Goal: Answer question/provide support: Answer question/provide support

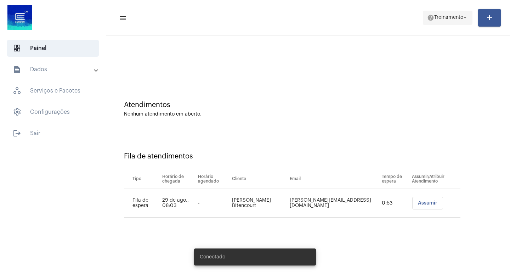
click at [401, 13] on span "help Treinamento arrow_drop_down" at bounding box center [447, 17] width 41 height 13
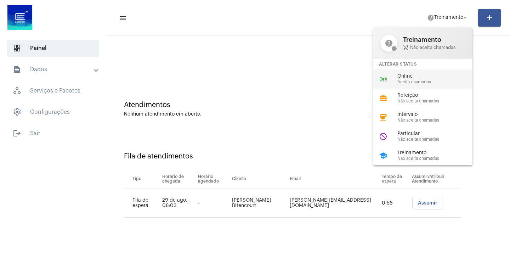
click at [401, 82] on span "Aceita chamadas" at bounding box center [437, 82] width 81 height 5
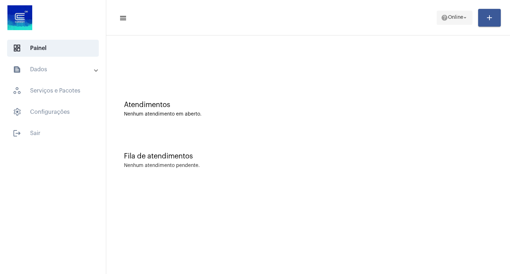
click at [441, 24] on span "help Online arrow_drop_down" at bounding box center [454, 17] width 27 height 13
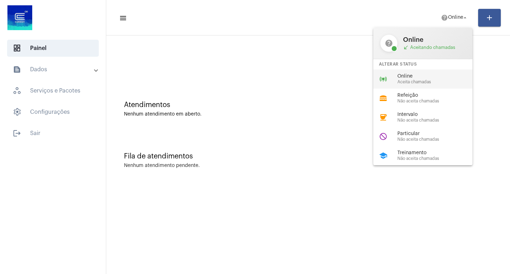
click at [432, 70] on div "online_prediction Online Aceita chamadas" at bounding box center [428, 78] width 110 height 19
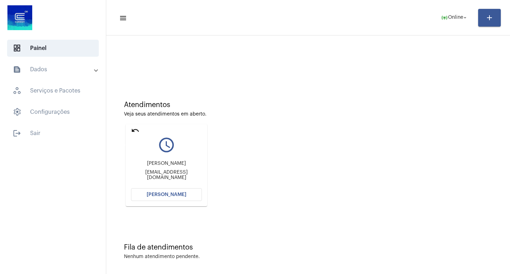
click at [138, 129] on mat-icon "undo" at bounding box center [135, 130] width 8 height 8
click at [138, 132] on mat-icon "undo" at bounding box center [135, 130] width 8 height 8
click at [131, 127] on mat-icon "undo" at bounding box center [135, 130] width 8 height 8
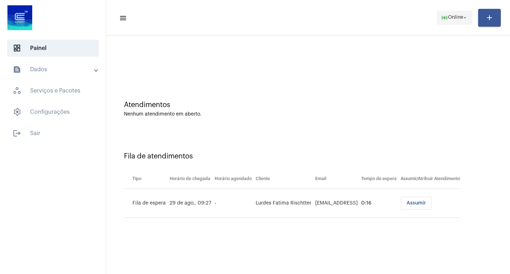
click at [456, 18] on span "Online" at bounding box center [455, 17] width 15 height 5
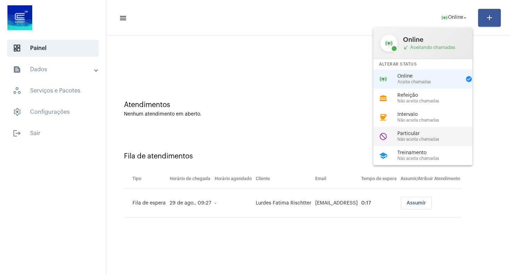
click at [426, 133] on span "Particular" at bounding box center [437, 133] width 81 height 5
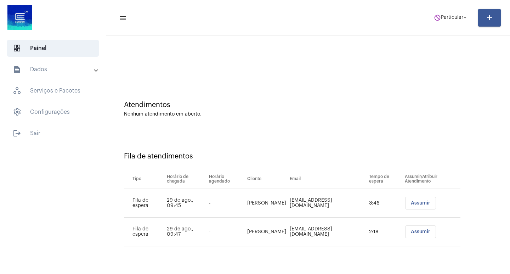
click at [432, 26] on mat-toolbar-row "menu do_not_disturb Particular arrow_drop_down add" at bounding box center [307, 17] width 403 height 23
click at [438, 25] on mat-toolbar-row "menu do_not_disturb Particular arrow_drop_down add" at bounding box center [307, 17] width 403 height 23
click at [439, 20] on span "do_not_disturb Particular arrow_drop_down" at bounding box center [450, 17] width 34 height 13
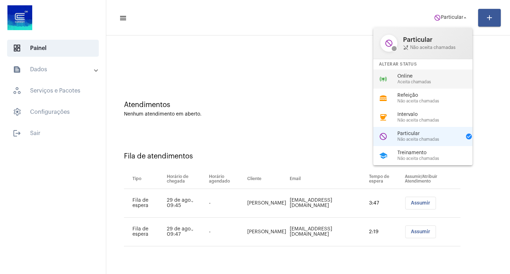
click at [442, 71] on div "online_prediction Online Aceita chamadas" at bounding box center [428, 78] width 110 height 19
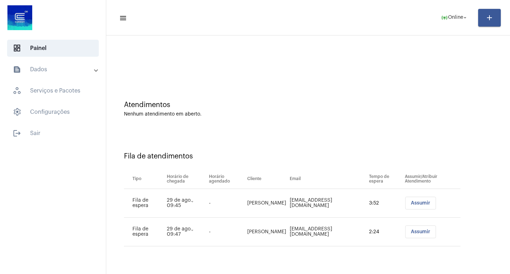
click at [416, 205] on span "Assumir" at bounding box center [419, 202] width 19 height 5
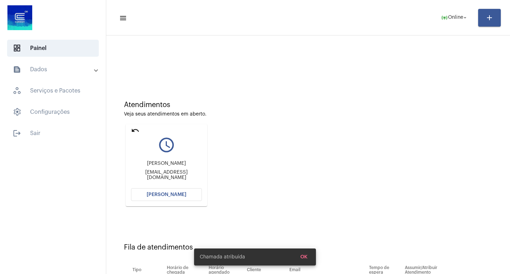
click at [174, 196] on span "[PERSON_NAME]" at bounding box center [167, 194] width 40 height 5
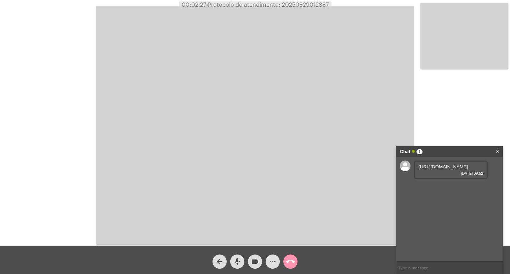
click at [443, 169] on link "[URL][DOMAIN_NAME]" at bounding box center [442, 166] width 49 height 5
click at [289, 263] on mat-icon "call_end" at bounding box center [290, 261] width 8 height 8
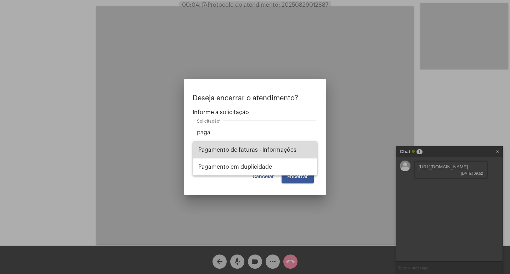
click at [298, 152] on span "Pagamento de faturas - Informações" at bounding box center [254, 149] width 113 height 17
type input "Pagamento de faturas - Informações"
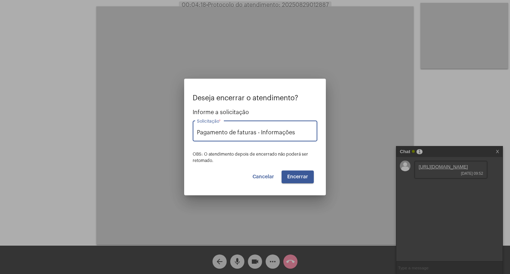
drag, startPoint x: 300, startPoint y: 180, endPoint x: 298, endPoint y: 164, distance: 16.4
click at [300, 180] on button "Encerrar" at bounding box center [297, 176] width 32 height 13
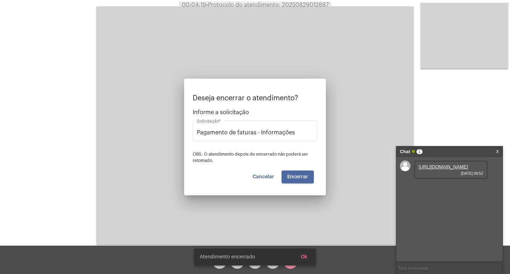
click at [302, 175] on span "Encerrar" at bounding box center [297, 176] width 21 height 5
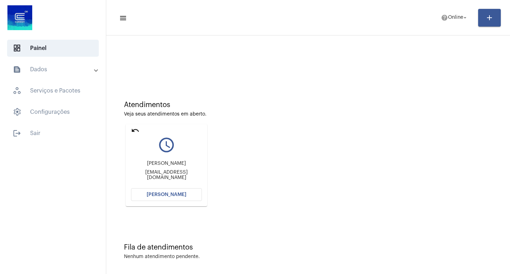
click at [151, 188] on mat-card "undo query_builder [PERSON_NAME] [EMAIL_ADDRESS][DOMAIN_NAME] [PERSON_NAME]" at bounding box center [166, 165] width 81 height 82
click at [152, 194] on span "[PERSON_NAME]" at bounding box center [167, 194] width 40 height 5
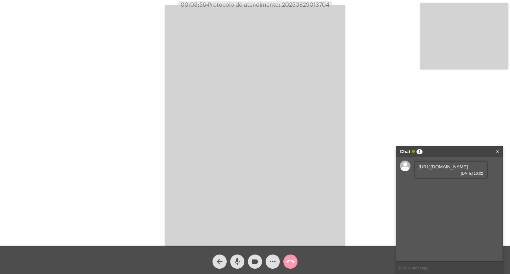
click at [452, 166] on link "[URL][DOMAIN_NAME]" at bounding box center [442, 166] width 49 height 5
click at [257, 254] on span "videocam" at bounding box center [255, 261] width 8 height 14
click at [258, 262] on mat-icon "videocam_off" at bounding box center [255, 261] width 8 height 8
click at [436, 189] on link "[URL][DOMAIN_NAME]" at bounding box center [442, 186] width 49 height 5
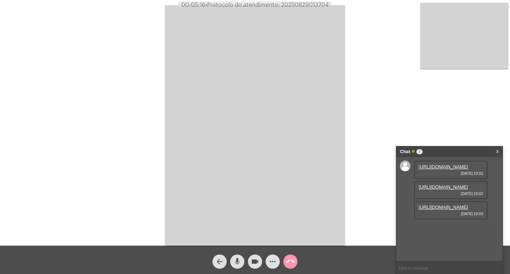
click at [441, 209] on link "[URL][DOMAIN_NAME]" at bounding box center [442, 206] width 49 height 5
click at [460, 230] on link "[URL][DOMAIN_NAME]" at bounding box center [442, 226] width 49 height 5
click at [429, 245] on link "[URL][DOMAIN_NAME]" at bounding box center [442, 247] width 49 height 5
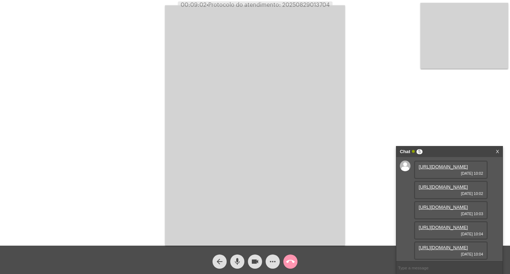
click at [252, 256] on span "videocam" at bounding box center [255, 261] width 8 height 14
click at [252, 256] on span "videocam_off" at bounding box center [255, 261] width 8 height 14
click at [311, 6] on span "• Protocolo do atendimento: 20250829013704" at bounding box center [266, 5] width 123 height 6
click at [497, 151] on link "X" at bounding box center [496, 151] width 3 height 11
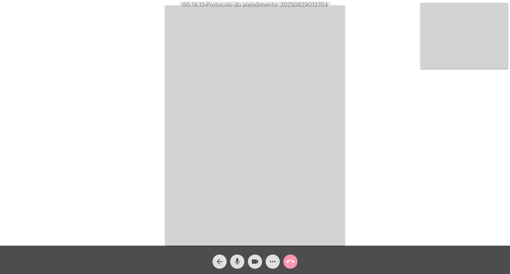
click at [288, 264] on mat-icon "call_end" at bounding box center [290, 261] width 8 height 8
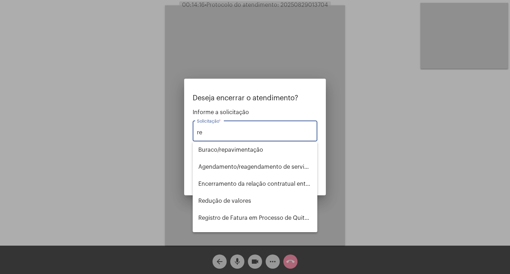
type input "r"
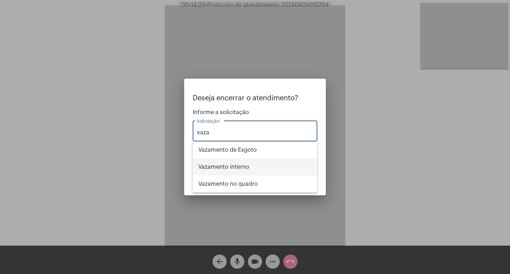
click at [245, 165] on span "Vazamento interno" at bounding box center [254, 166] width 113 height 17
type input "Vazamento interno"
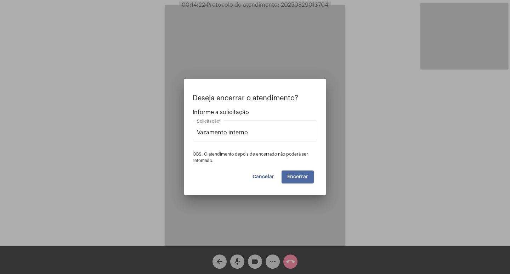
click at [297, 176] on span "Encerrar" at bounding box center [297, 176] width 21 height 5
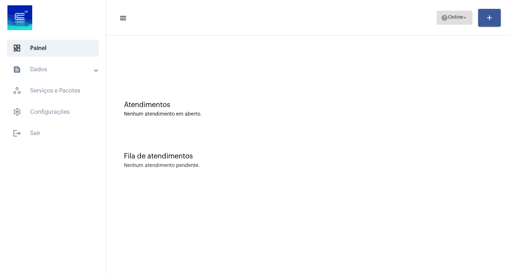
click at [449, 17] on span "Online" at bounding box center [455, 17] width 15 height 5
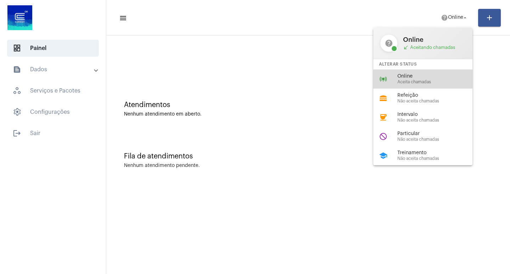
click at [427, 85] on div "online_prediction Online Aceita chamadas" at bounding box center [428, 78] width 110 height 19
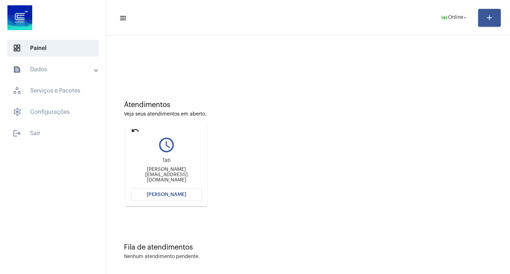
click at [159, 191] on button "[PERSON_NAME]" at bounding box center [166, 194] width 71 height 13
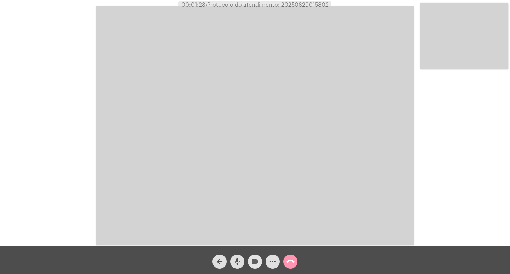
click at [261, 259] on button "videocam" at bounding box center [255, 261] width 14 height 14
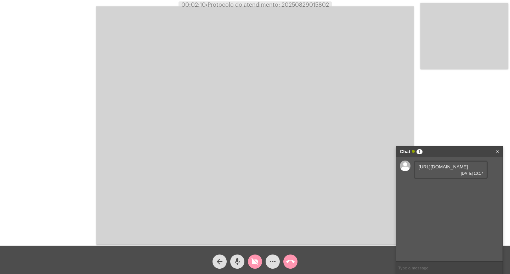
click at [442, 169] on link "[URL][DOMAIN_NAME]" at bounding box center [442, 166] width 49 height 5
click at [253, 262] on mat-icon "videocam_off" at bounding box center [255, 261] width 8 height 8
click at [304, 127] on video at bounding box center [254, 125] width 317 height 238
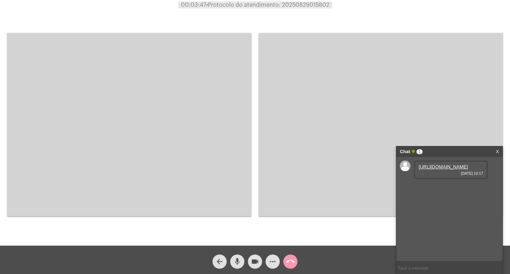
click at [237, 138] on video at bounding box center [129, 124] width 244 height 183
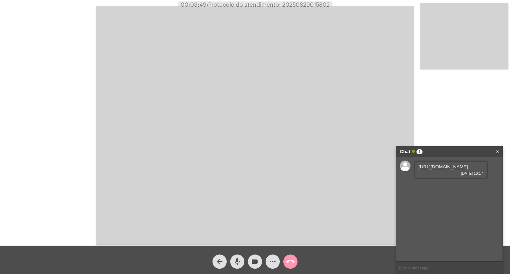
click at [496, 150] on link "X" at bounding box center [496, 151] width 3 height 11
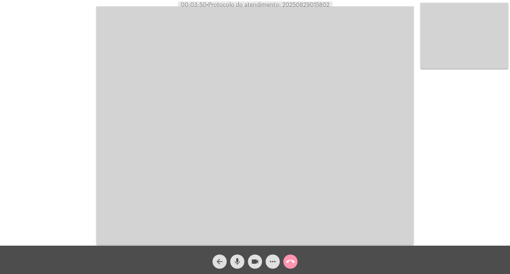
click at [226, 136] on video at bounding box center [254, 125] width 317 height 238
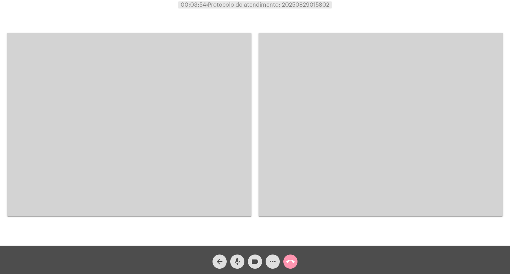
click at [312, 6] on span "• Protocolo do atendimento: 20250829015802" at bounding box center [267, 5] width 123 height 6
copy span "20250829015802"
click at [149, 140] on video at bounding box center [129, 124] width 244 height 183
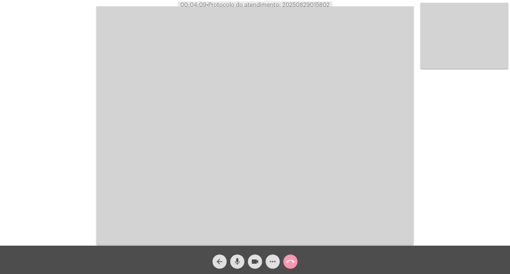
click at [295, 258] on button "call_end" at bounding box center [290, 261] width 14 height 14
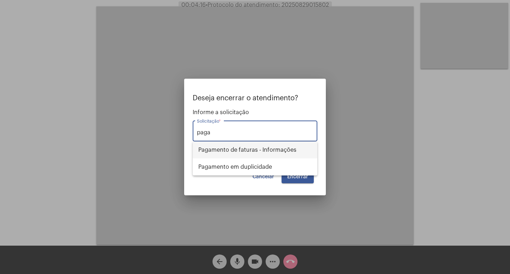
click at [279, 150] on span "Pagamento de faturas - Informações" at bounding box center [254, 149] width 113 height 17
type input "Pagamento de faturas - Informações"
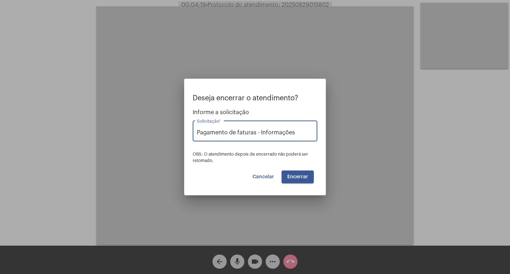
click at [304, 176] on span "Encerrar" at bounding box center [297, 176] width 21 height 5
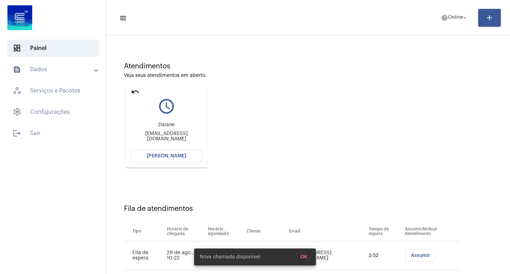
scroll to position [54, 0]
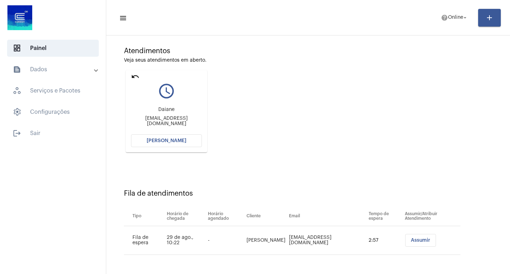
click at [177, 138] on span "[PERSON_NAME]" at bounding box center [167, 140] width 40 height 5
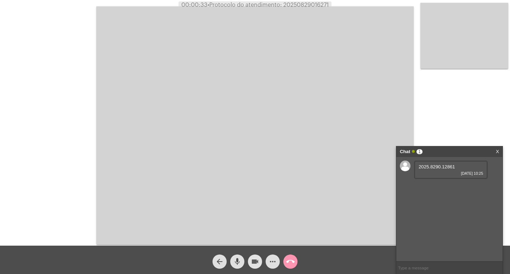
click at [257, 258] on mat-icon "videocam" at bounding box center [255, 261] width 8 height 8
click at [257, 258] on mat-icon "videocam_off" at bounding box center [255, 261] width 8 height 8
click at [419, 205] on div "[STREET_ADDRESS] [DATE] 10:26" at bounding box center [451, 210] width 74 height 18
drag, startPoint x: 420, startPoint y: 205, endPoint x: 432, endPoint y: 219, distance: 18.0
click at [432, 219] on div "[STREET_ADDRESS] [DATE] 10:26" at bounding box center [451, 210] width 74 height 18
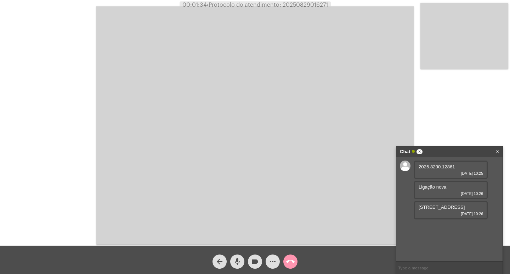
copy span "[STREET_ADDRESS]"
click at [452, 230] on link "[URL][DOMAIN_NAME]" at bounding box center [442, 226] width 49 height 5
click at [443, 226] on link "[URL][DOMAIN_NAME]" at bounding box center [442, 228] width 49 height 5
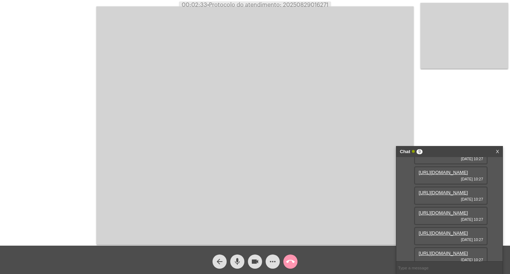
scroll to position [109, 0]
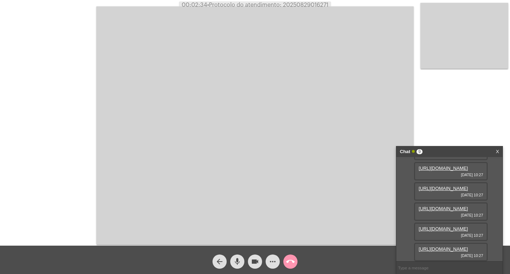
click at [438, 191] on link "[URL][DOMAIN_NAME]" at bounding box center [442, 187] width 49 height 5
click at [443, 191] on link "[URL][DOMAIN_NAME]" at bounding box center [442, 187] width 49 height 5
click at [434, 213] on span "[DATE] 10:27" at bounding box center [450, 215] width 64 height 4
click at [435, 206] on link "[URL][DOMAIN_NAME]" at bounding box center [442, 208] width 49 height 5
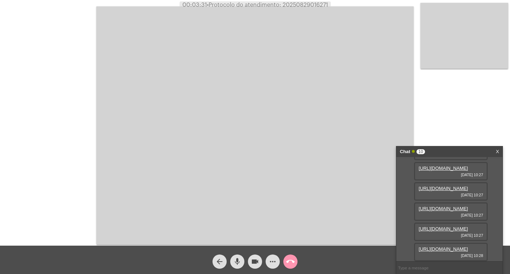
scroll to position [216, 0]
click at [476, 246] on div "[URL][DOMAIN_NAME] [DATE] 10:28" at bounding box center [451, 251] width 74 height 18
click at [465, 246] on link "[URL][DOMAIN_NAME]" at bounding box center [442, 248] width 49 height 5
click at [432, 226] on link "[URL][DOMAIN_NAME]" at bounding box center [442, 228] width 49 height 5
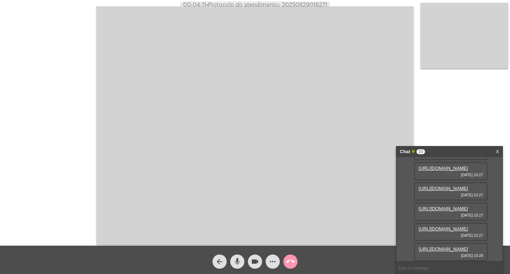
click at [441, 211] on link "[URL][DOMAIN_NAME]" at bounding box center [442, 208] width 49 height 5
click at [292, 10] on video at bounding box center [254, 125] width 317 height 238
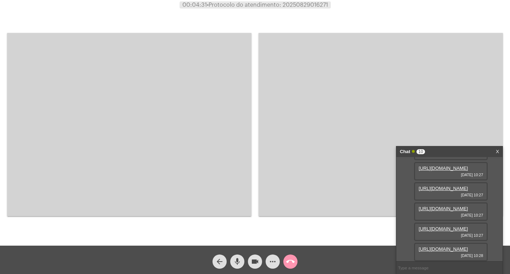
click at [293, 6] on span "• Protocolo do atendimento: 20250829016271" at bounding box center [267, 5] width 121 height 6
click at [355, 9] on div "Acessando Câmera e Microfone..." at bounding box center [380, 124] width 244 height 243
click at [313, 6] on span "• Protocolo do atendimento: 20250829016271" at bounding box center [267, 5] width 121 height 6
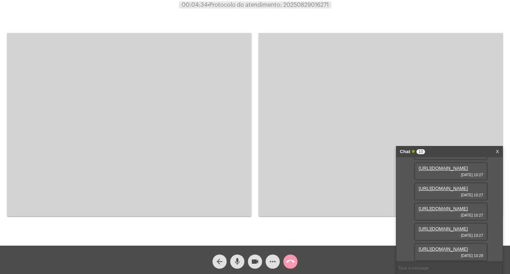
click at [313, 6] on span "• Protocolo do atendimento: 20250829016271" at bounding box center [267, 5] width 121 height 6
copy span "20250829016271"
click at [232, 182] on video at bounding box center [129, 124] width 244 height 183
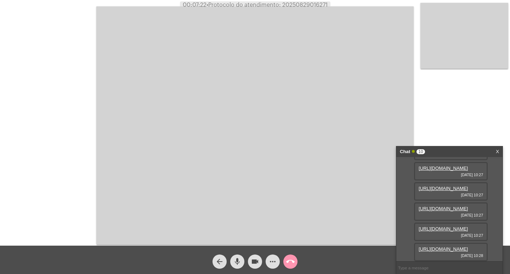
click at [257, 264] on mat-icon "videocam" at bounding box center [255, 261] width 8 height 8
click at [251, 261] on mat-icon "videocam_off" at bounding box center [255, 261] width 8 height 8
click at [268, 258] on mat-icon "more_horiz" at bounding box center [272, 261] width 8 height 8
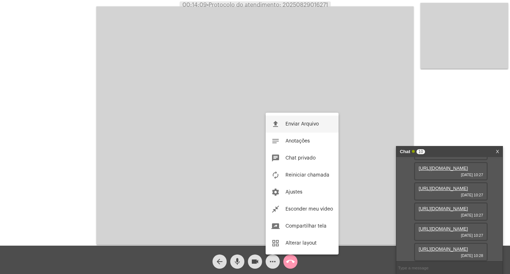
click at [295, 127] on button "file_upload Enviar Arquivo" at bounding box center [301, 123] width 73 height 17
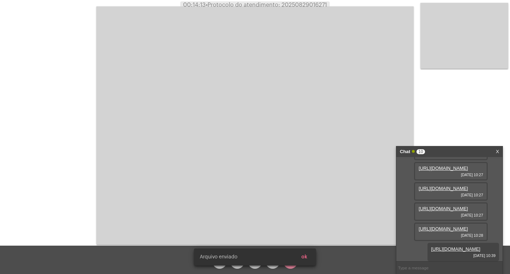
scroll to position [252, 0]
copy span "20250829016271"
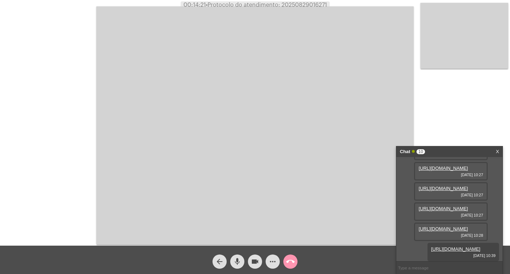
click at [191, 118] on video at bounding box center [254, 125] width 317 height 238
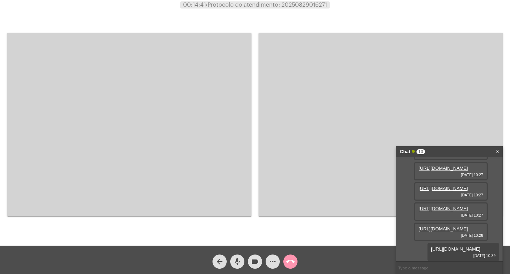
click at [291, 255] on span "call_end" at bounding box center [290, 261] width 8 height 14
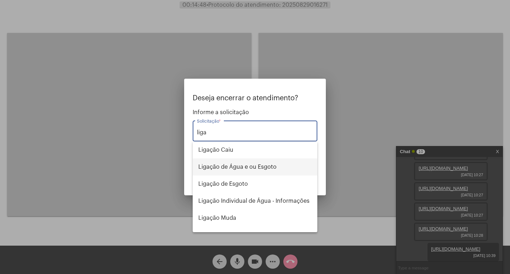
click at [265, 167] on span "Ligação de Água e ou Esgoto" at bounding box center [254, 166] width 113 height 17
type input "Ligação de Água e ou Esgoto"
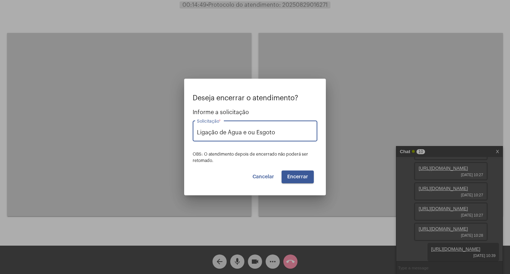
click at [295, 182] on button "Encerrar" at bounding box center [297, 176] width 32 height 13
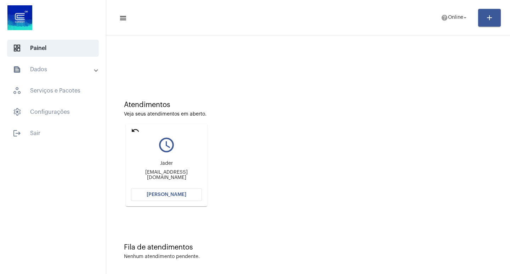
click at [278, 147] on div "Atendimentos Veja seus atendimentos em aberto. undo query_builder [PERSON_NAME]…" at bounding box center [308, 151] width 396 height 142
click at [452, 11] on button "help Online arrow_drop_down" at bounding box center [454, 18] width 36 height 14
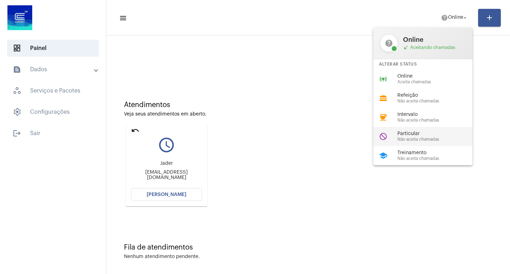
click at [421, 134] on span "Particular" at bounding box center [437, 133] width 81 height 5
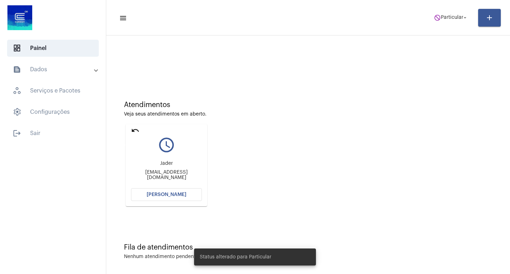
click at [136, 132] on mat-icon "undo" at bounding box center [135, 130] width 8 height 8
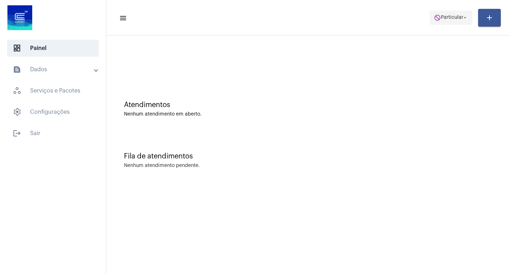
click at [452, 11] on button "do_not_disturb Particular arrow_drop_down" at bounding box center [450, 18] width 43 height 14
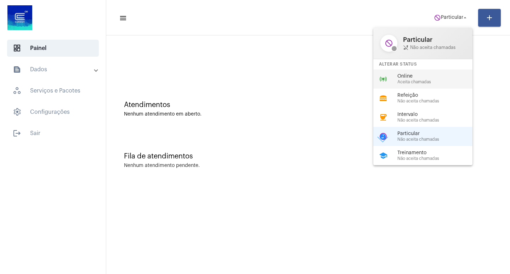
click at [447, 75] on span "Online" at bounding box center [437, 76] width 81 height 5
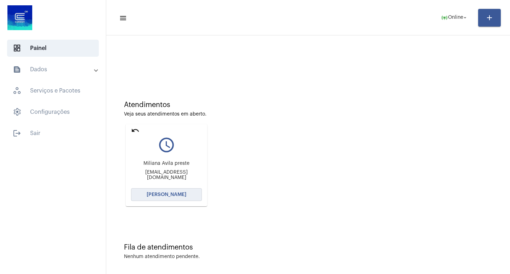
click at [154, 193] on span "[PERSON_NAME]" at bounding box center [167, 194] width 40 height 5
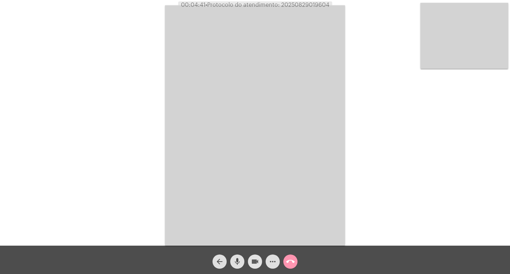
click at [254, 260] on mat-icon "videocam" at bounding box center [255, 261] width 8 height 8
click at [255, 260] on mat-icon "videocam_off" at bounding box center [255, 261] width 8 height 8
click at [272, 264] on mat-icon "more_horiz" at bounding box center [272, 261] width 8 height 8
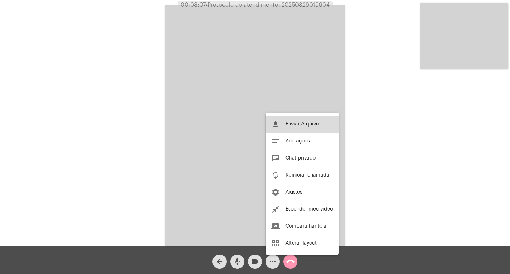
click at [305, 121] on span "Enviar Arquivo" at bounding box center [301, 123] width 33 height 5
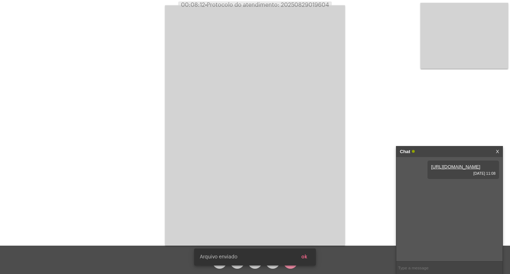
click at [299, 260] on button "ok" at bounding box center [303, 256] width 17 height 13
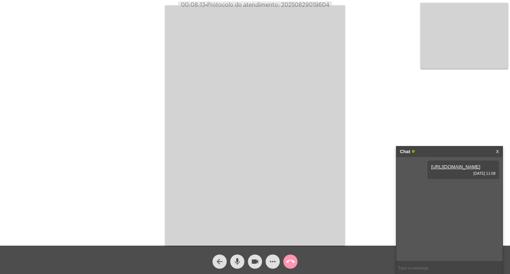
click at [268, 263] on button "more_horiz" at bounding box center [272, 261] width 14 height 14
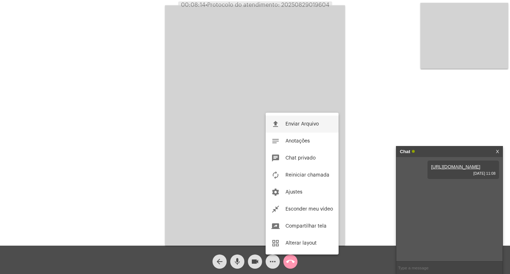
click at [289, 128] on button "file_upload Enviar Arquivo" at bounding box center [301, 123] width 73 height 17
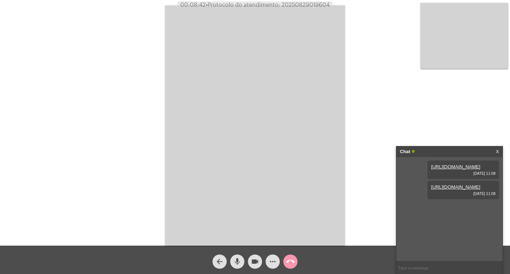
click at [307, 7] on span "• Protocolo do atendimento: 20250829019604" at bounding box center [268, 5] width 124 height 6
copy span "20250829019604"
click at [142, 44] on div "Acessando Câmera e Microfone..." at bounding box center [255, 124] width 508 height 245
click at [286, 267] on span "call_end" at bounding box center [290, 261] width 8 height 14
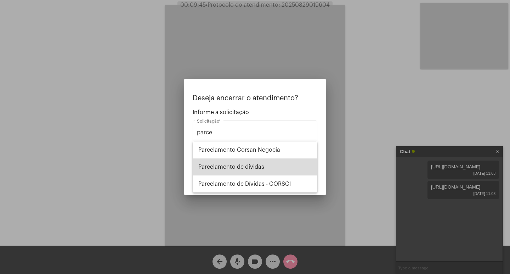
click at [272, 166] on span "Parcelamento de dívidas" at bounding box center [254, 166] width 113 height 17
type input "Parcelamento de dívidas"
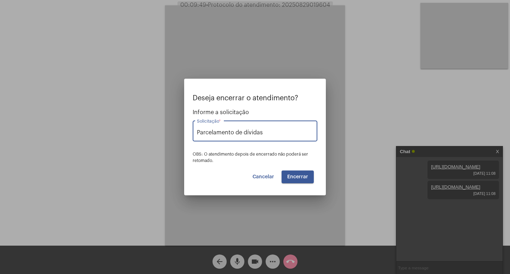
click at [307, 176] on span "Encerrar" at bounding box center [297, 176] width 21 height 5
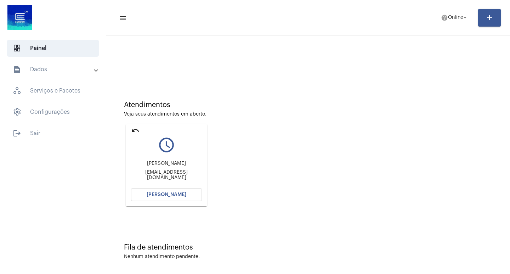
click at [264, 39] on div at bounding box center [308, 59] width 396 height 41
click at [203, 196] on mat-card "undo query_builder [PERSON_NAME] [EMAIL_ADDRESS][DOMAIN_NAME] [PERSON_NAME]" at bounding box center [166, 165] width 81 height 82
click at [191, 193] on button "[PERSON_NAME]" at bounding box center [166, 194] width 71 height 13
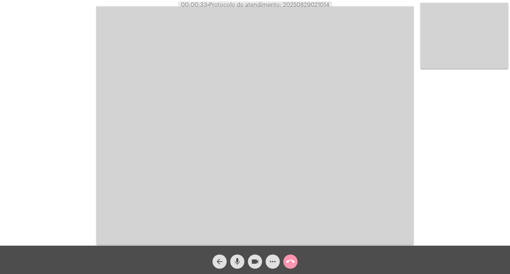
click at [311, 7] on span "• Protocolo do atendimento: 20250829021014" at bounding box center [268, 5] width 122 height 6
copy span "20250829021014"
click at [194, 74] on video at bounding box center [254, 125] width 317 height 238
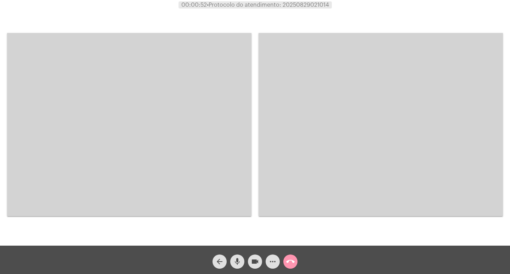
click at [252, 261] on mat-icon "videocam" at bounding box center [255, 261] width 8 height 8
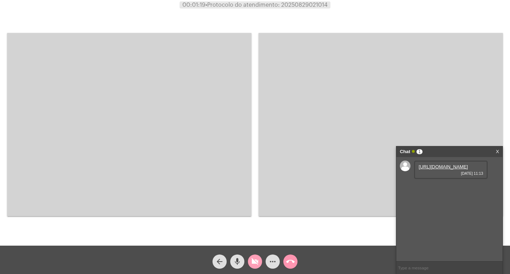
click at [252, 261] on mat-icon "videocam_off" at bounding box center [255, 261] width 8 height 8
click at [447, 169] on link "[URL][DOMAIN_NAME]" at bounding box center [442, 166] width 49 height 5
click at [435, 189] on link "[URL][DOMAIN_NAME]" at bounding box center [442, 186] width 49 height 5
click at [494, 152] on div "Chat 2 X" at bounding box center [449, 151] width 106 height 11
click at [496, 152] on link "X" at bounding box center [496, 151] width 3 height 11
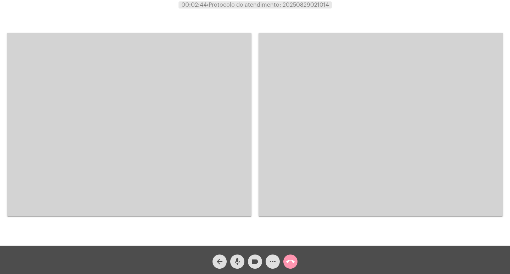
click at [232, 97] on video at bounding box center [129, 124] width 244 height 183
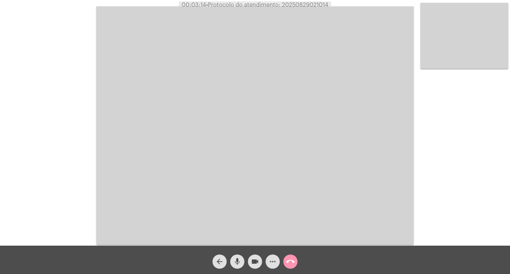
click at [281, 270] on div "arrow_back mic videocam more_horiz call_end" at bounding box center [255, 259] width 510 height 28
click at [298, 254] on div "call_end" at bounding box center [290, 260] width 18 height 18
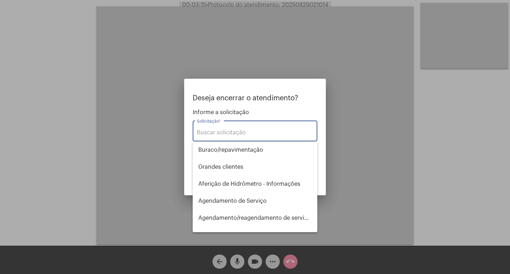
click at [293, 258] on div at bounding box center [255, 137] width 510 height 274
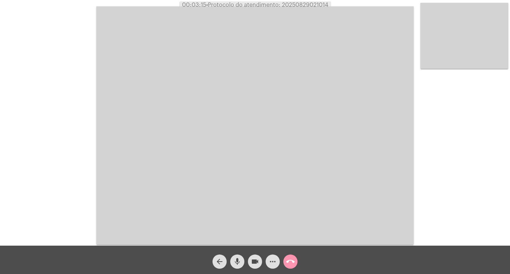
click at [293, 258] on mat-icon "call_end" at bounding box center [290, 261] width 8 height 8
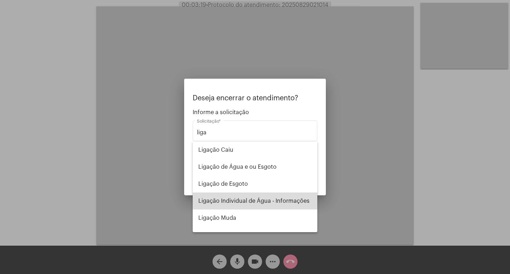
click at [285, 193] on span "Ligação Individual de Água - Informações" at bounding box center [254, 200] width 113 height 17
type input "Ligação Individual de Água - Informações"
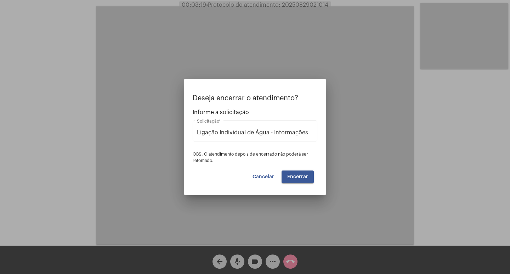
click at [292, 183] on mat-dialog-container "Deseja encerrar o atendimento? Informe a solicitação Ligação Individual de Água…" at bounding box center [255, 137] width 142 height 116
click at [297, 173] on button "Encerrar" at bounding box center [297, 176] width 32 height 13
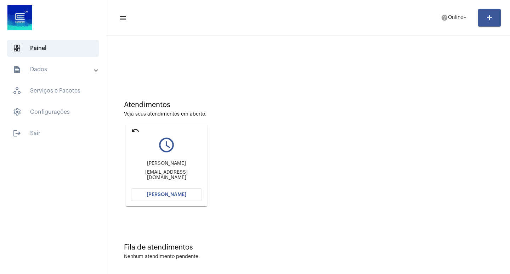
click at [186, 192] on button "[PERSON_NAME]" at bounding box center [166, 194] width 71 height 13
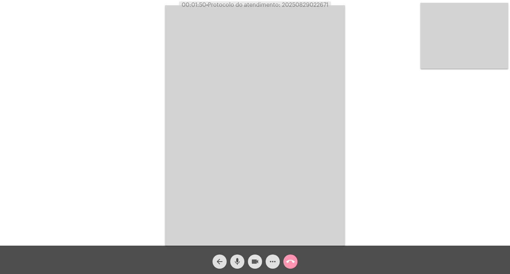
click at [253, 265] on mat-icon "videocam" at bounding box center [255, 261] width 8 height 8
click at [254, 262] on mat-icon "videocam_off" at bounding box center [255, 261] width 8 height 8
click at [252, 266] on span "videocam" at bounding box center [255, 261] width 8 height 14
click at [252, 266] on span "videocam_off" at bounding box center [255, 261] width 8 height 14
click at [263, 85] on video at bounding box center [255, 125] width 180 height 240
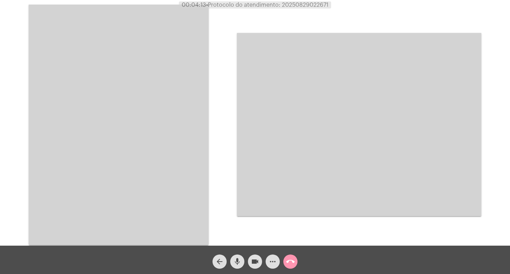
click at [181, 112] on video at bounding box center [119, 125] width 180 height 240
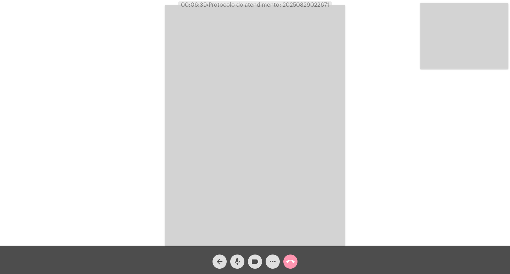
click at [305, 6] on span "• Protocolo do atendimento: 20250829022671" at bounding box center [268, 5] width 122 height 6
copy span "20250829022671"
click at [162, 36] on div "Acessando Câmera e Microfone..." at bounding box center [255, 124] width 508 height 245
click at [295, 264] on button "call_end" at bounding box center [290, 261] width 14 height 14
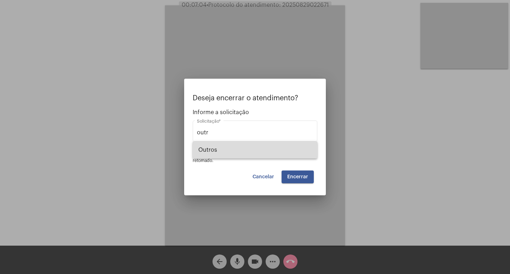
click at [247, 153] on span "Outros" at bounding box center [254, 149] width 113 height 17
type input "Outros"
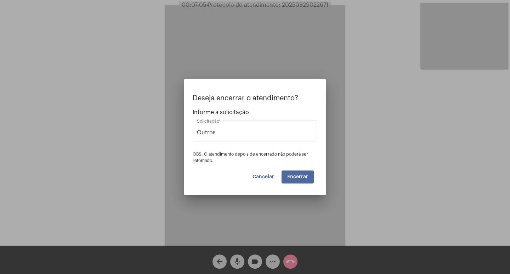
click at [292, 177] on span "Encerrar" at bounding box center [297, 176] width 21 height 5
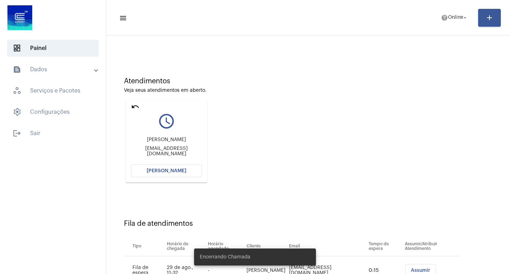
scroll to position [54, 0]
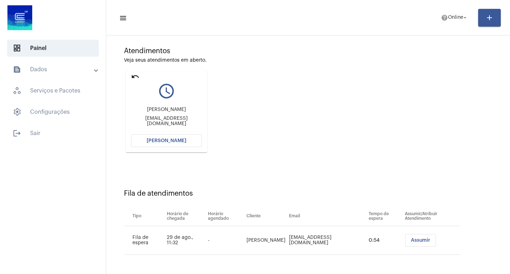
click at [176, 137] on button "[PERSON_NAME]" at bounding box center [166, 140] width 71 height 13
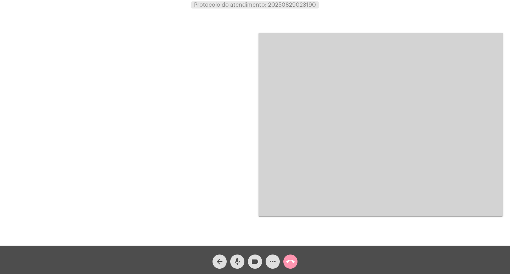
click at [196, 93] on div at bounding box center [129, 124] width 244 height 243
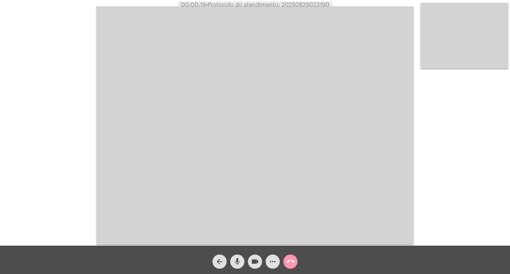
click at [289, 261] on mat-icon "call_end" at bounding box center [290, 261] width 8 height 8
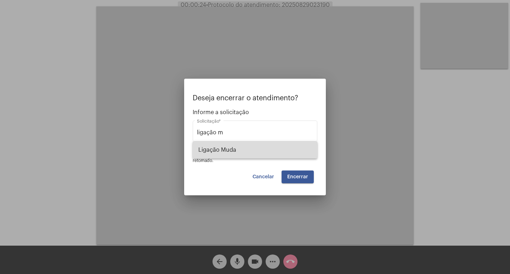
click at [254, 146] on span "Ligação Muda" at bounding box center [254, 149] width 113 height 17
type input "Ligação Muda"
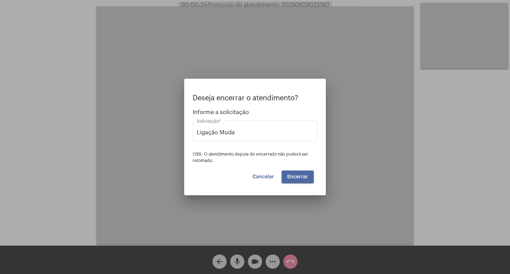
click at [304, 178] on span "Encerrar" at bounding box center [297, 176] width 21 height 5
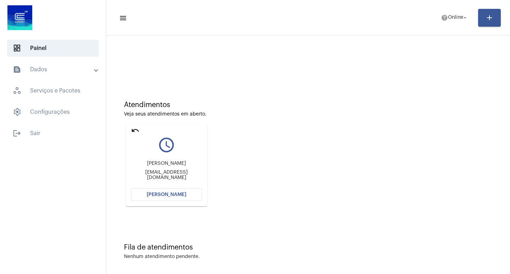
click at [183, 196] on span "[PERSON_NAME]" at bounding box center [167, 194] width 40 height 5
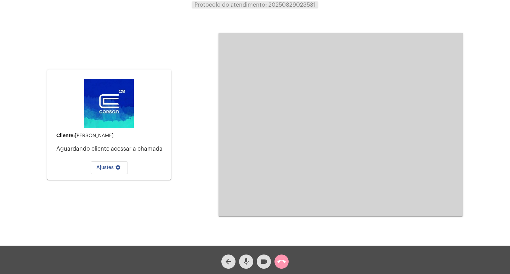
click at [286, 260] on button "call_end" at bounding box center [281, 261] width 14 height 14
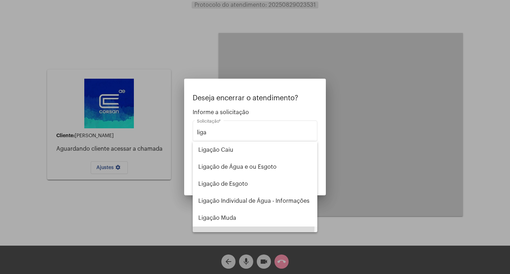
click at [252, 228] on span "Religação (informações sobre)" at bounding box center [254, 234] width 113 height 17
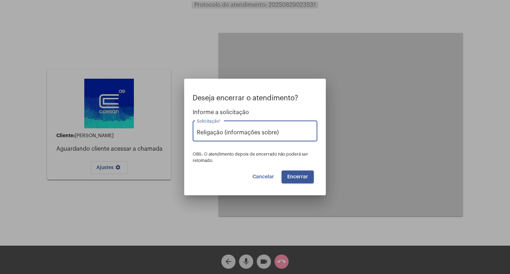
click at [283, 134] on input "Religação (informações sobre)" at bounding box center [255, 132] width 116 height 6
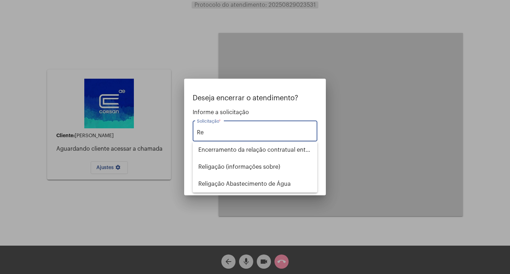
type input "R"
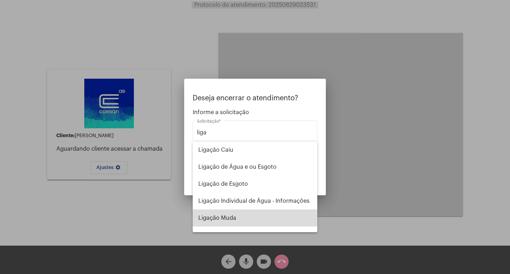
click at [264, 212] on span "Ligação Muda" at bounding box center [254, 217] width 113 height 17
type input "Ligação Muda"
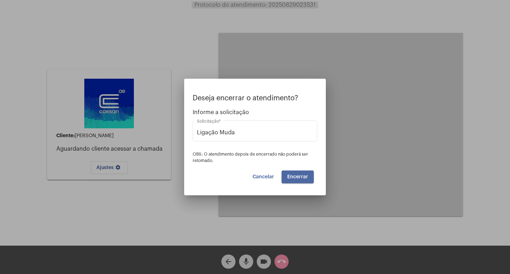
click at [298, 176] on span "Encerrar" at bounding box center [297, 176] width 21 height 5
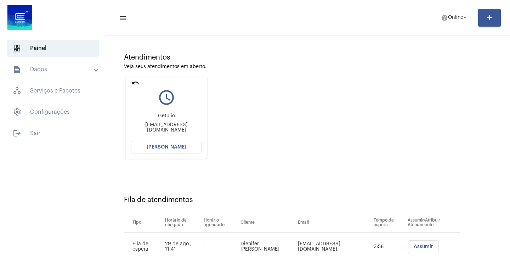
scroll to position [54, 0]
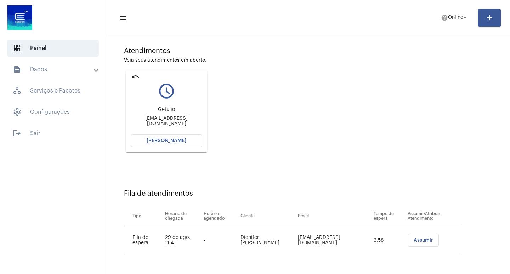
click at [187, 139] on button "[PERSON_NAME]" at bounding box center [166, 140] width 71 height 13
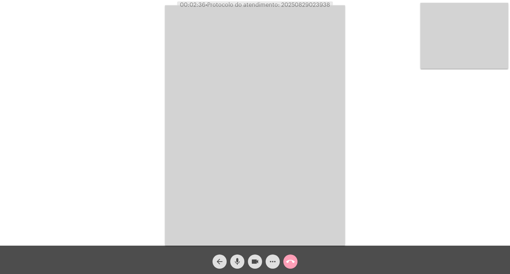
click at [296, 259] on button "call_end" at bounding box center [290, 261] width 14 height 14
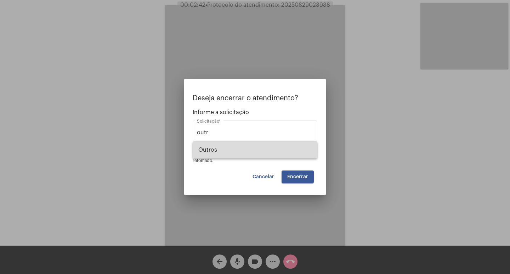
click at [282, 150] on span "Outros" at bounding box center [254, 149] width 113 height 17
type input "Outros"
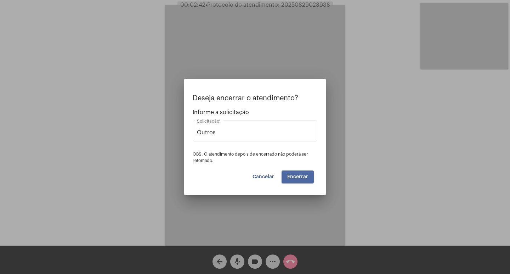
click at [299, 176] on span "Encerrar" at bounding box center [297, 176] width 21 height 5
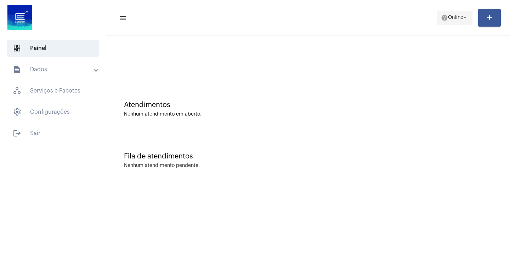
click at [458, 16] on span "Online" at bounding box center [455, 17] width 15 height 5
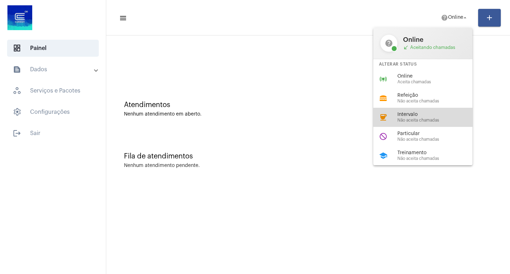
click at [436, 119] on span "Não aceita chamadas" at bounding box center [437, 120] width 81 height 5
